Goal: Information Seeking & Learning: Learn about a topic

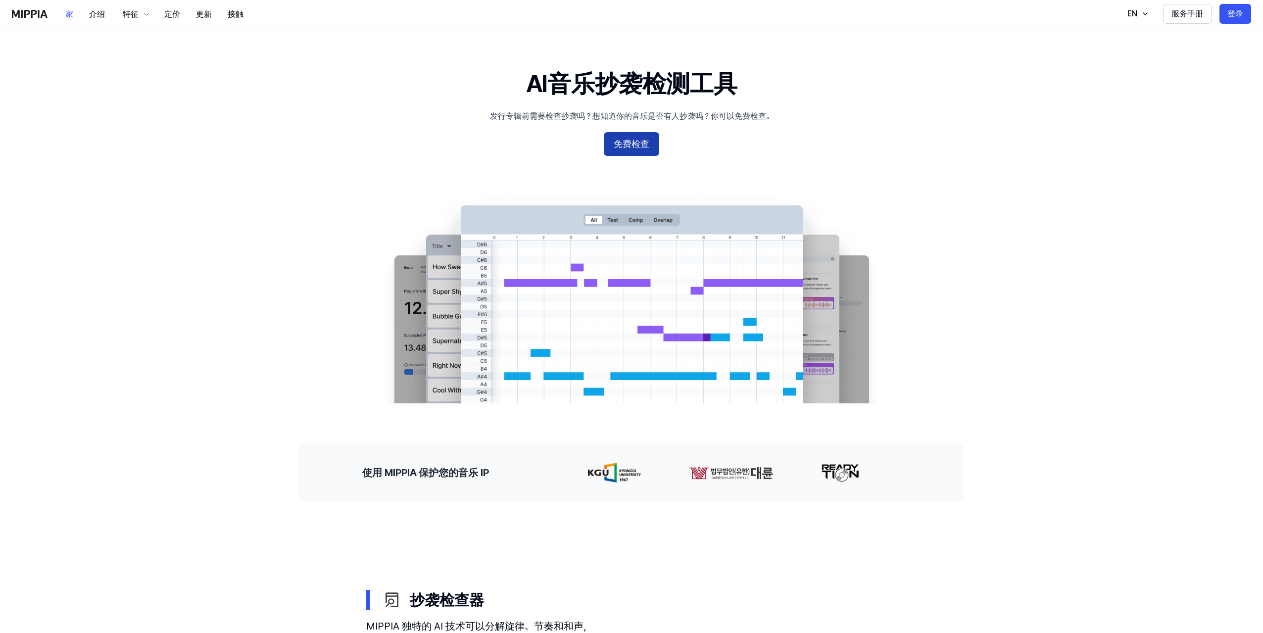
drag, startPoint x: 645, startPoint y: 147, endPoint x: 658, endPoint y: 147, distance: 12.4
click at [645, 147] on font "免费检查" at bounding box center [631, 144] width 36 height 10
click at [316, 135] on 배너 "AI音乐抄袭检测工具 发行专辑前需要检查抄袭吗？想知道你的音乐是否有人抄袭吗？你可以免费检查。 免费检查" at bounding box center [631, 235] width 712 height 336
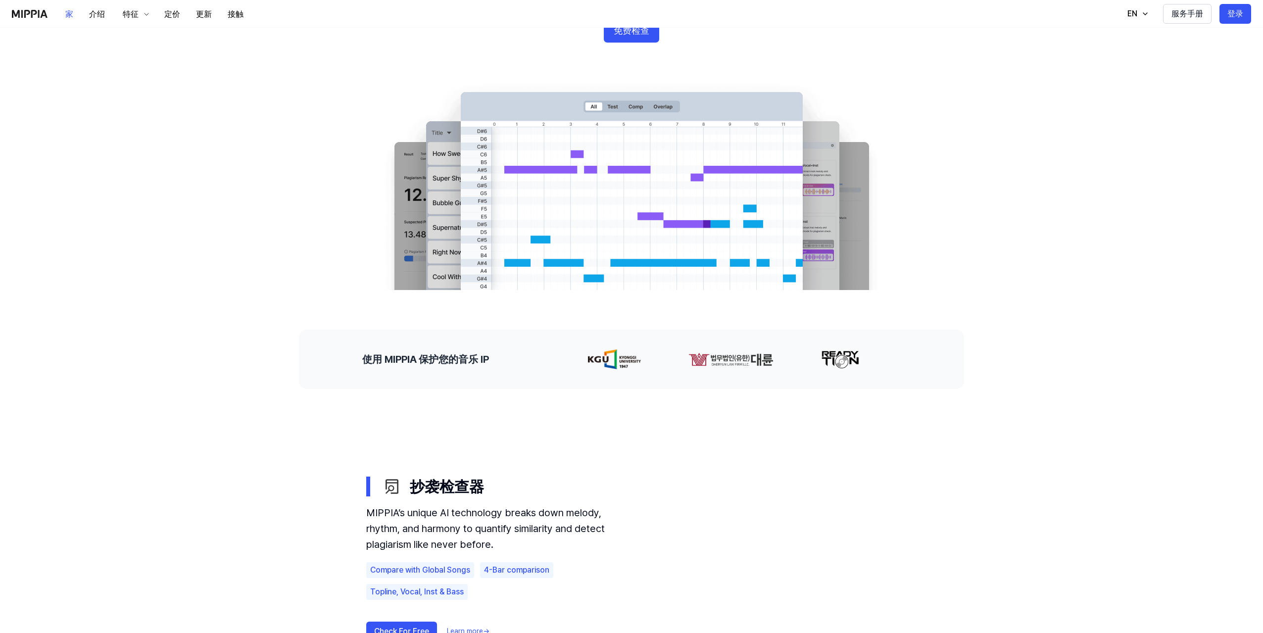
scroll to position [49, 0]
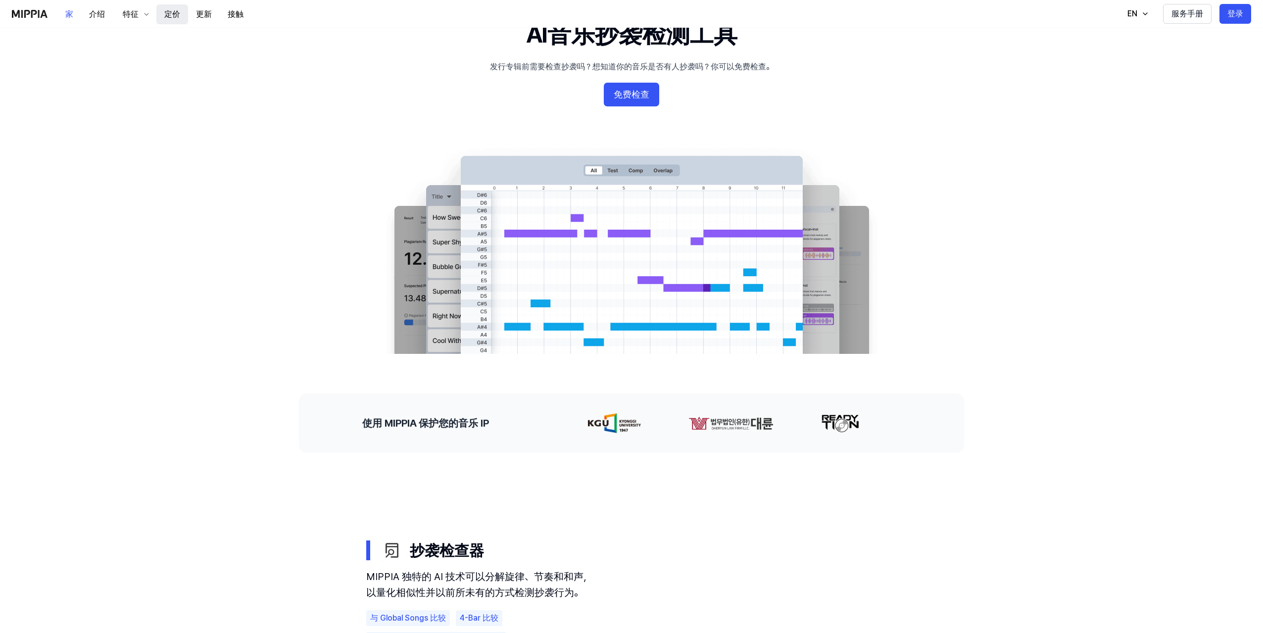
click at [167, 17] on font "定价" at bounding box center [172, 13] width 16 height 9
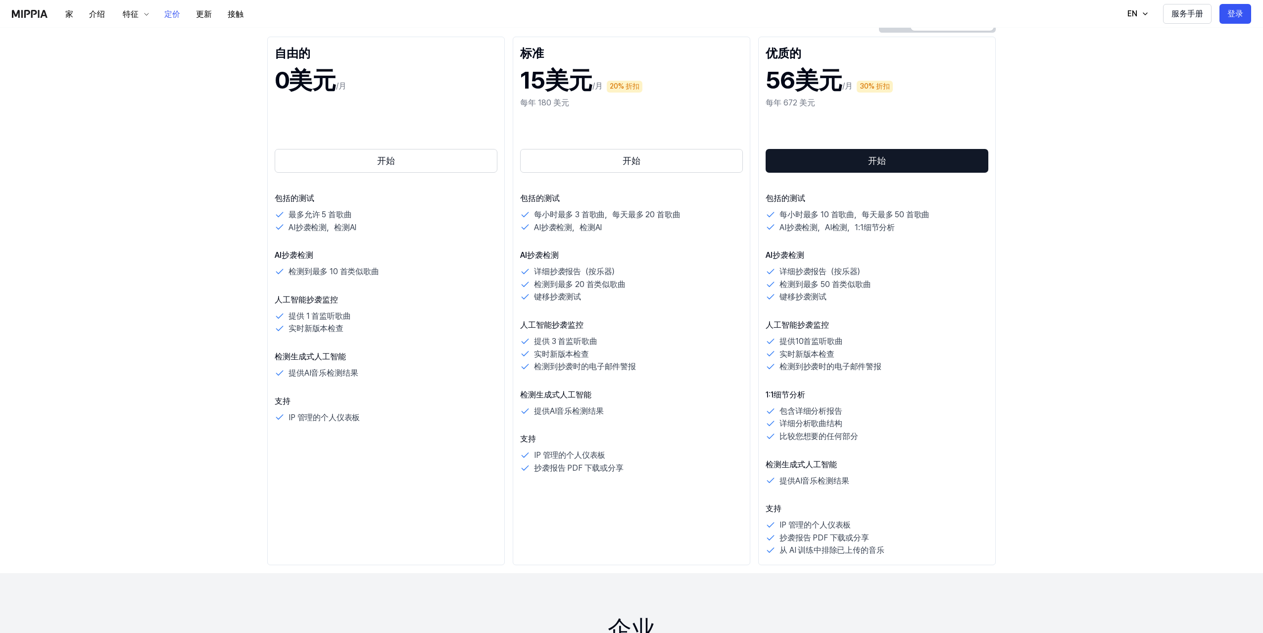
scroll to position [0, 0]
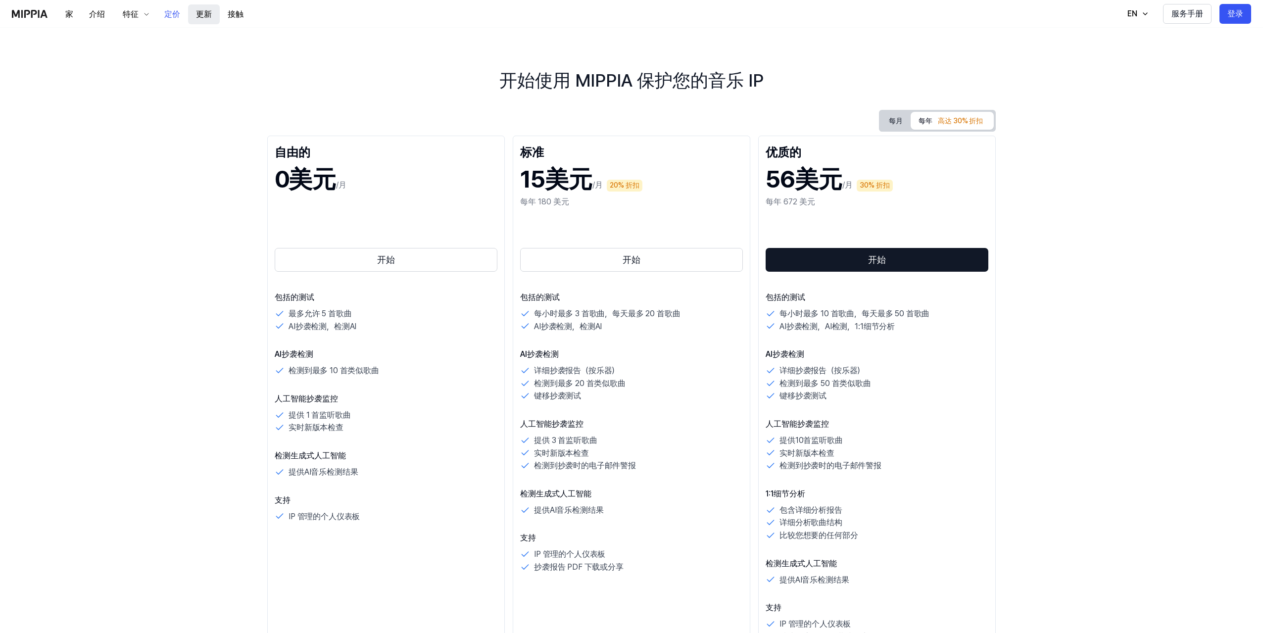
click at [191, 15] on button "更新" at bounding box center [204, 14] width 32 height 20
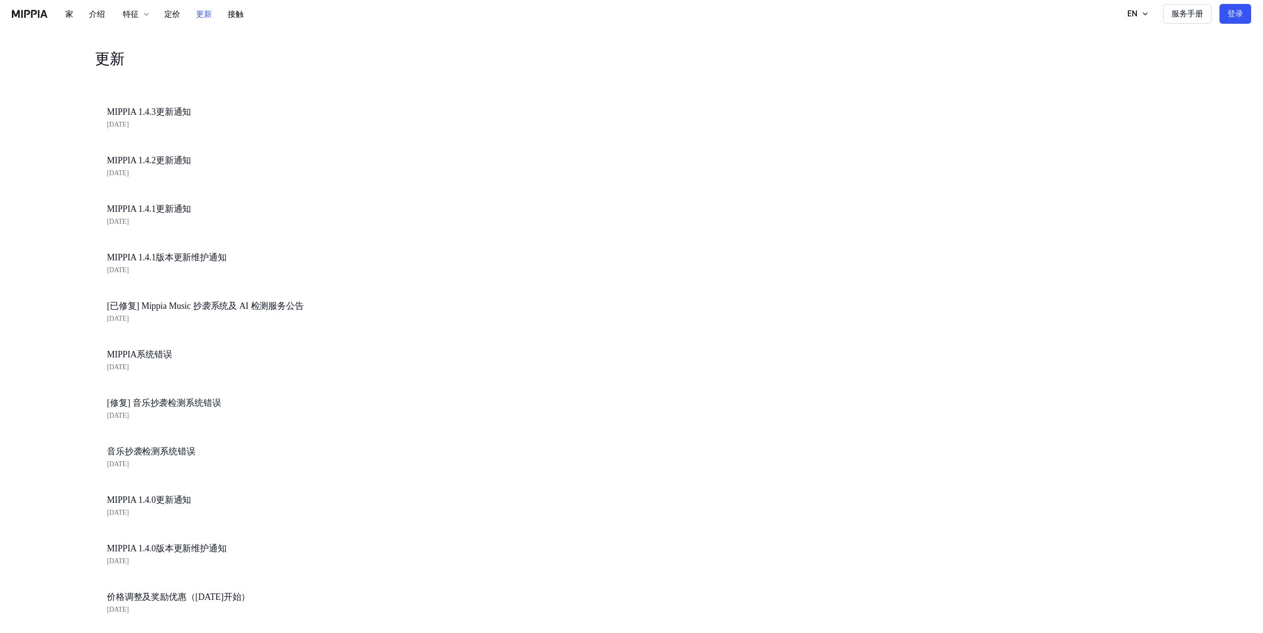
click at [32, 13] on img at bounding box center [30, 14] width 36 height 8
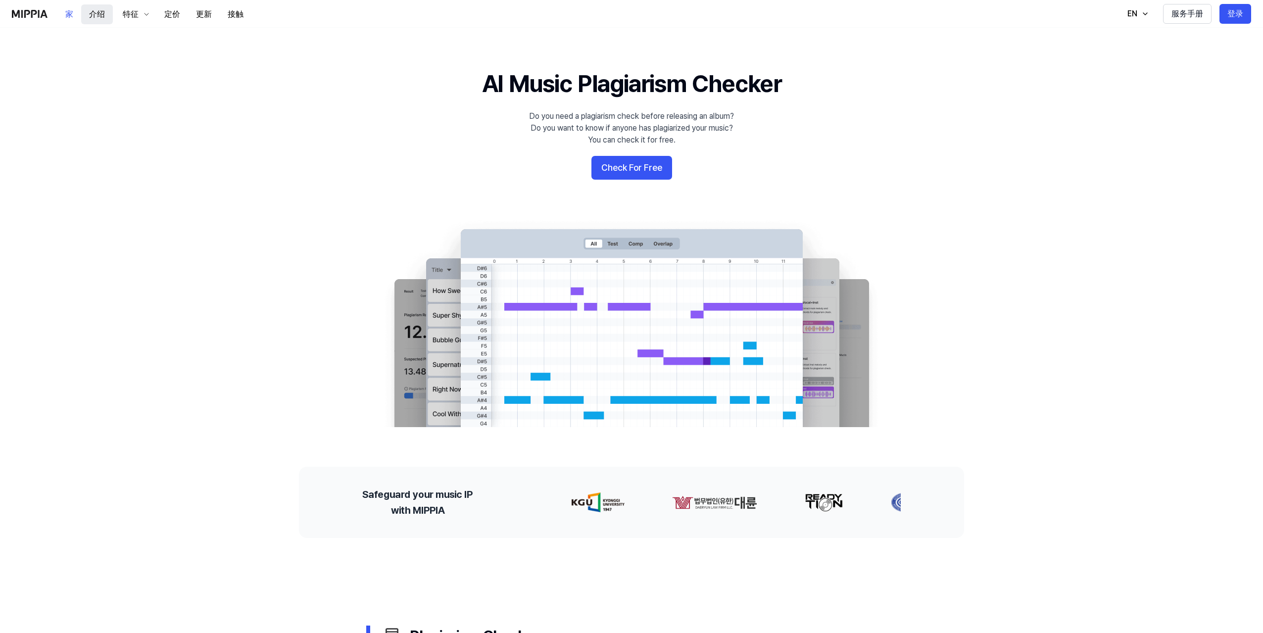
click at [101, 19] on font "介绍" at bounding box center [97, 14] width 16 height 12
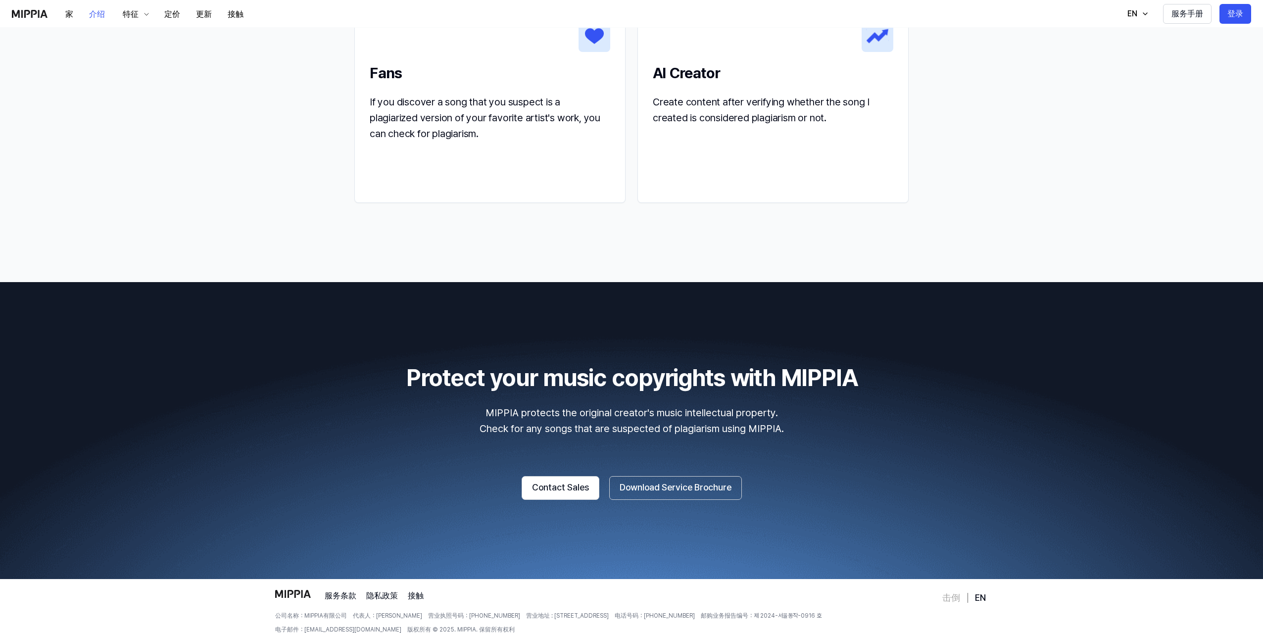
scroll to position [1310, 0]
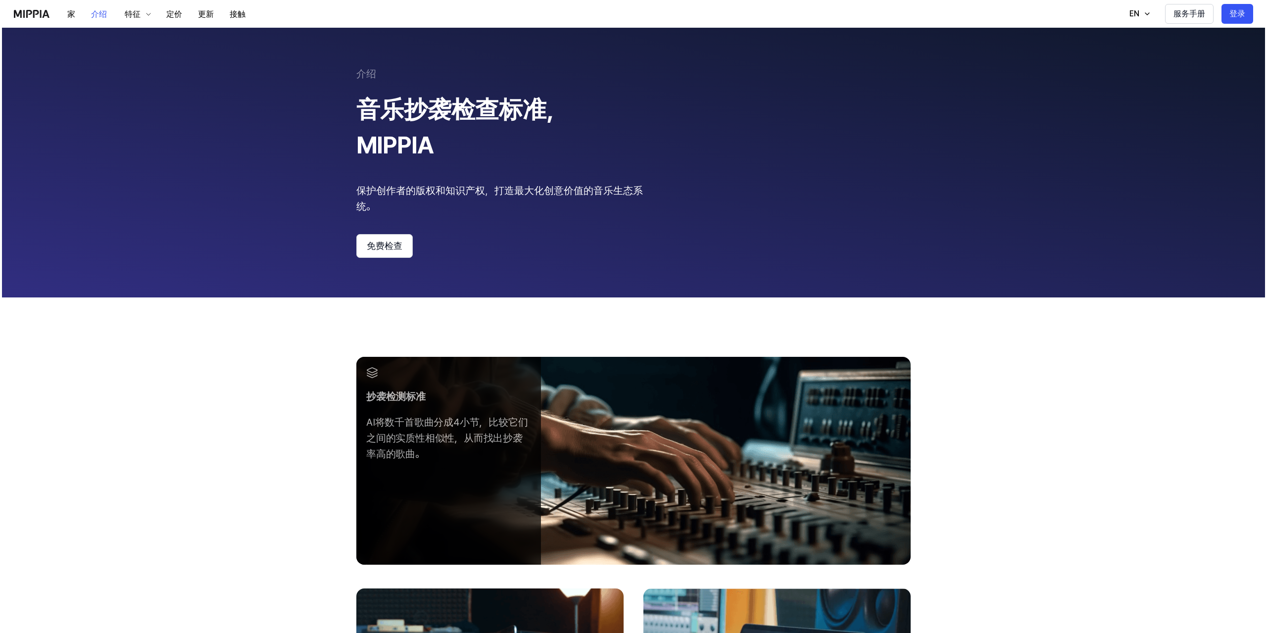
scroll to position [0, 0]
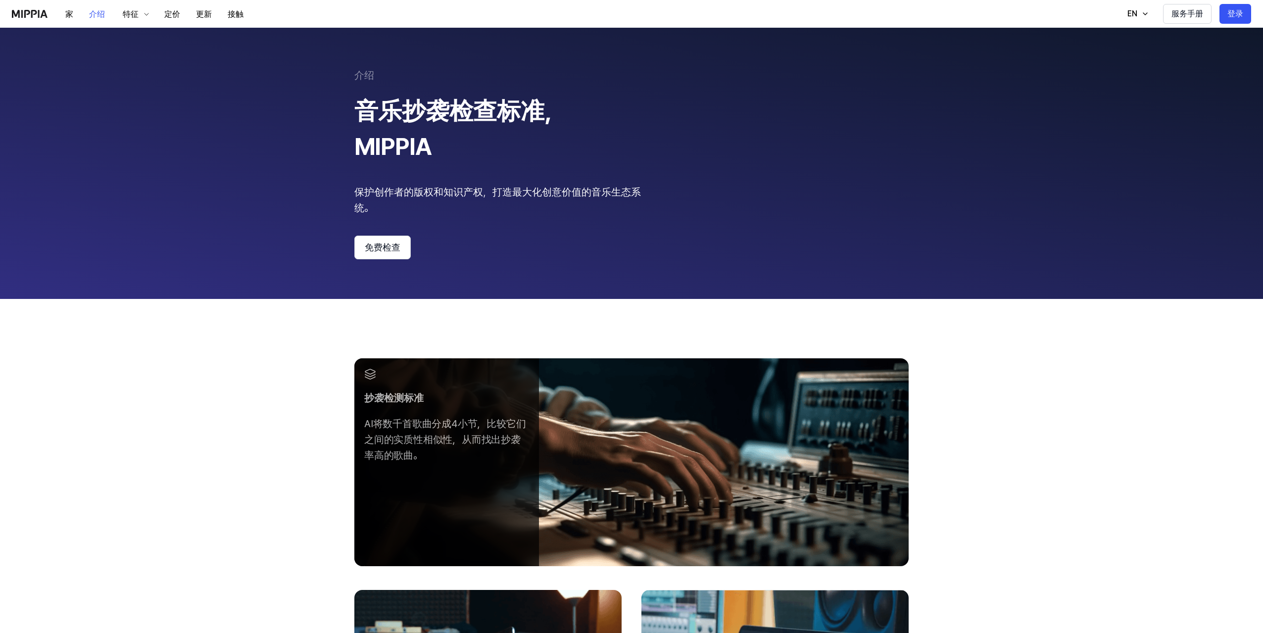
click at [380, 267] on 페이지 "介绍 音乐抄袭检查标准，MIPPIA 保护创作者的版权和知识产权，打造最大化创意价值的音乐生态系统。 免费检查" at bounding box center [631, 163] width 1263 height 271
click at [381, 247] on font "免费检查" at bounding box center [383, 247] width 36 height 10
